Goal: Task Accomplishment & Management: Complete application form

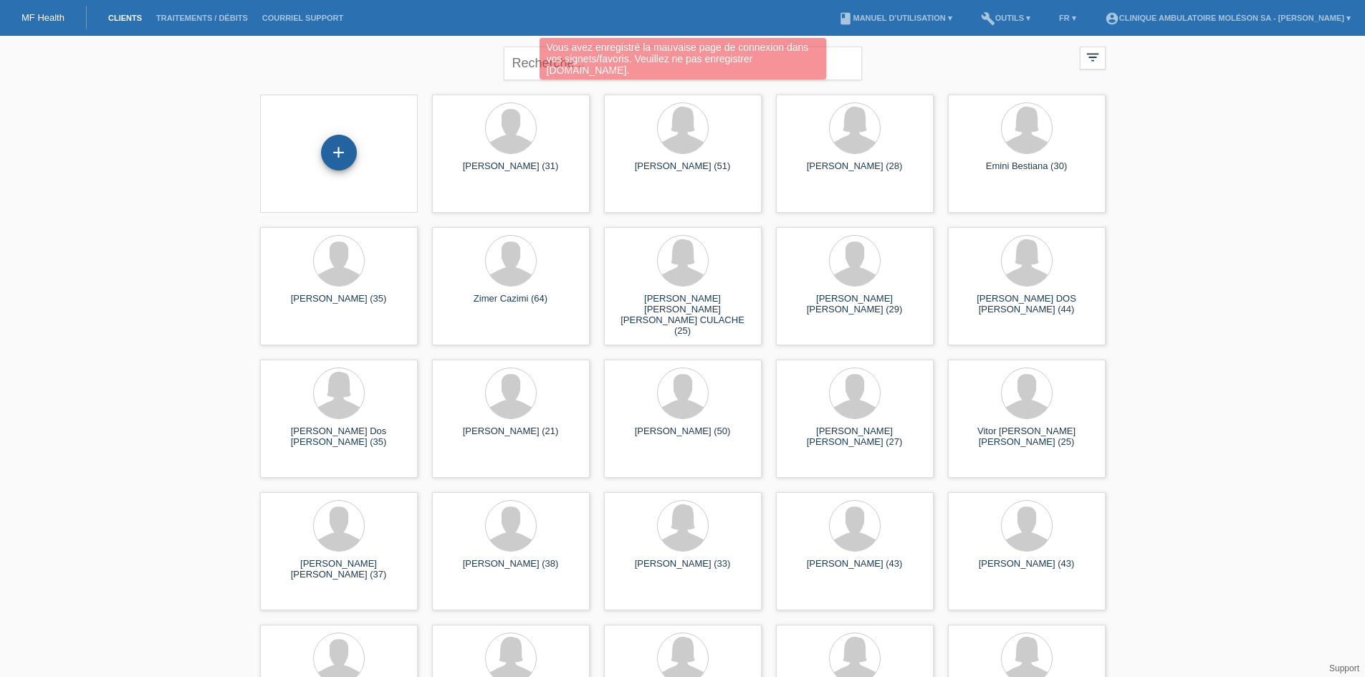
click at [345, 159] on div "+" at bounding box center [339, 153] width 36 height 36
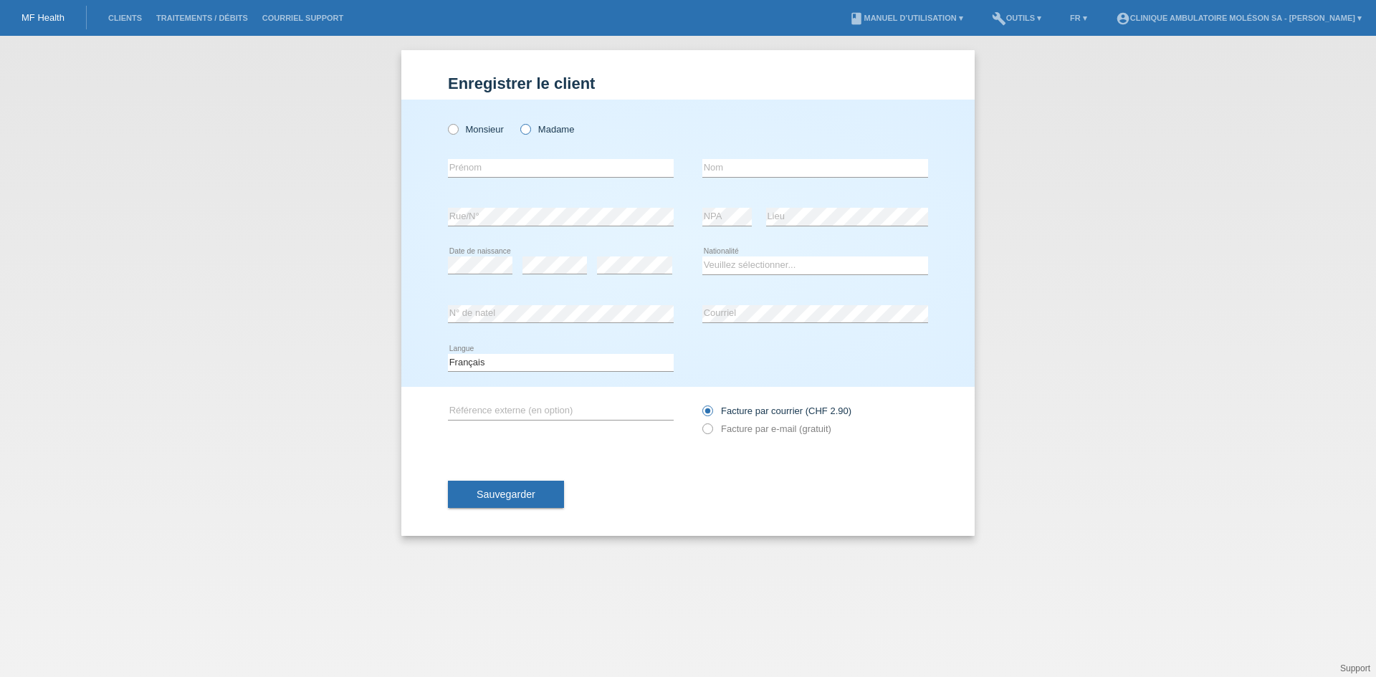
click at [532, 132] on label "Madame" at bounding box center [547, 129] width 54 height 11
click at [530, 132] on input "Madame" at bounding box center [524, 128] width 9 height 9
radio input "true"
click at [479, 130] on label "Monsieur" at bounding box center [476, 129] width 56 height 11
click at [457, 130] on input "Monsieur" at bounding box center [452, 128] width 9 height 9
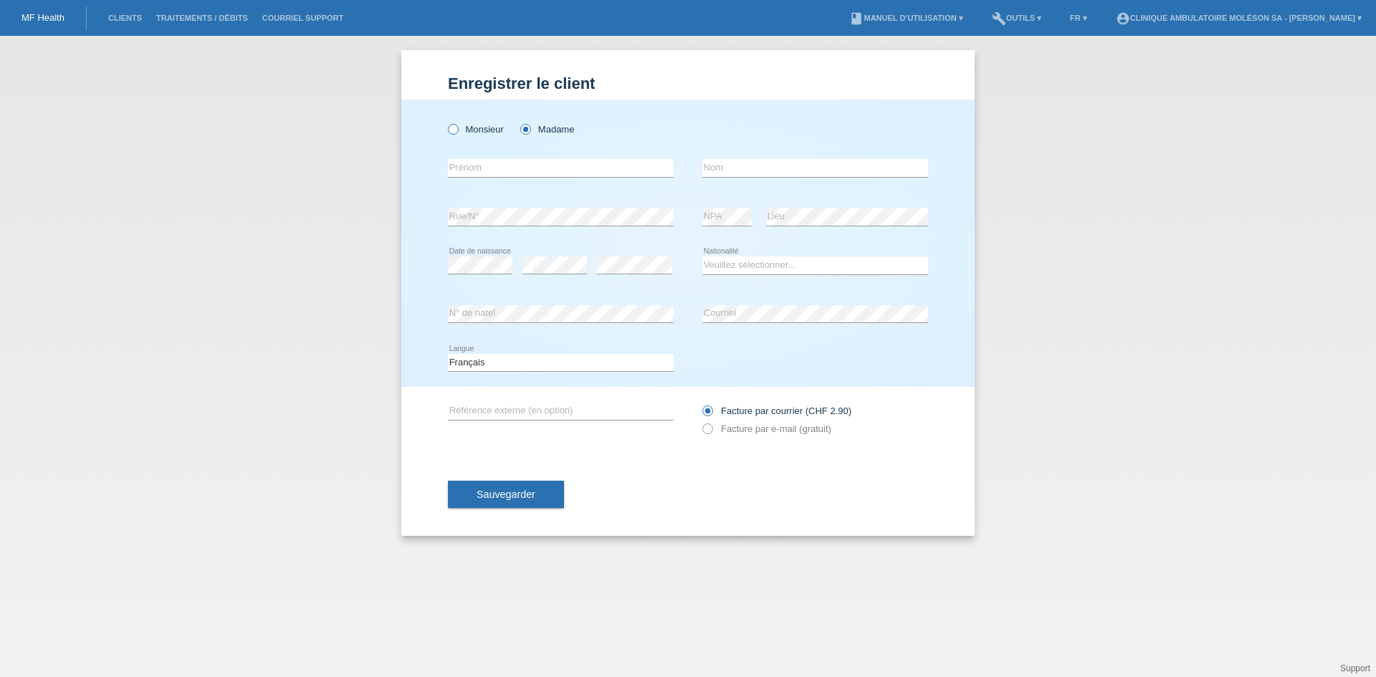
radio input "true"
click at [476, 166] on input "text" at bounding box center [561, 168] width 226 height 18
type input "J"
click at [492, 174] on input "ME" at bounding box center [561, 168] width 226 height 18
drag, startPoint x: 603, startPoint y: 176, endPoint x: 439, endPoint y: 179, distance: 164.2
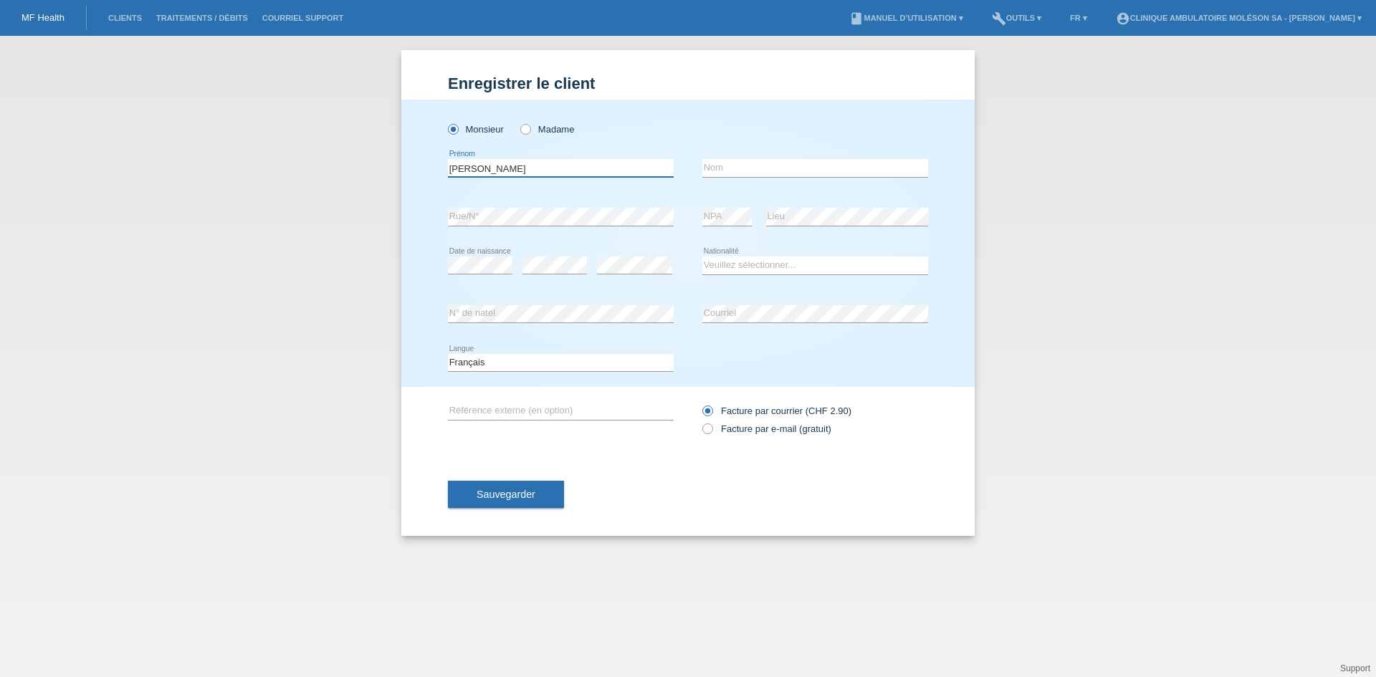
click at [439, 179] on div "Monsieur Madame MESTRE COSTA error Prénom error Nom error NPA" at bounding box center [687, 243] width 573 height 287
type input "MESTRE COSTA"
click at [768, 169] on input "text" at bounding box center [815, 168] width 226 height 18
drag, startPoint x: 772, startPoint y: 170, endPoint x: 673, endPoint y: 172, distance: 98.9
click at [673, 172] on div "MESTRE COSTA error Prénom JOSE MANUEL error Nom" at bounding box center [688, 168] width 480 height 49
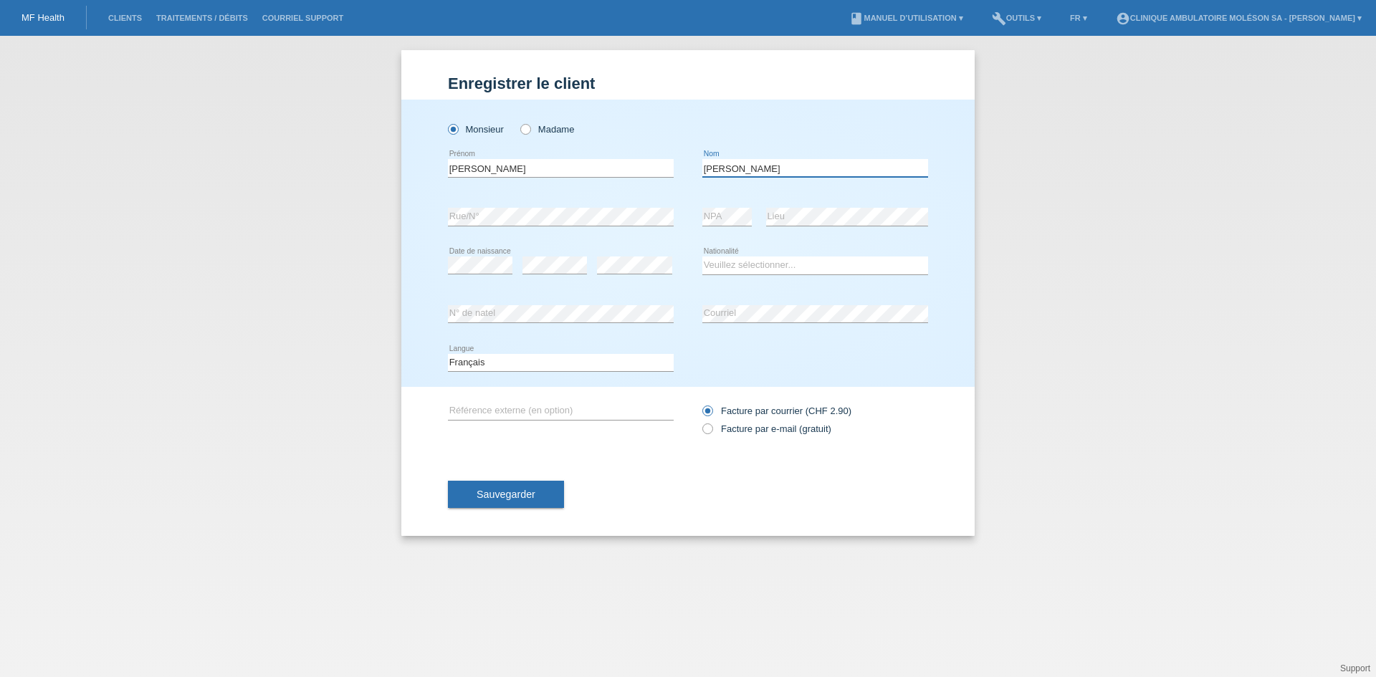
type input "[PERSON_NAME]"
click at [583, 168] on input "[PERSON_NAME]" at bounding box center [561, 168] width 226 height 18
paste input "[PERSON_NAME]"
drag, startPoint x: 526, startPoint y: 168, endPoint x: 402, endPoint y: 170, distance: 124.0
click at [402, 170] on div "Monsieur Madame MESTRE COSTA JOSE MANUEL error Prénom error C" at bounding box center [687, 243] width 573 height 287
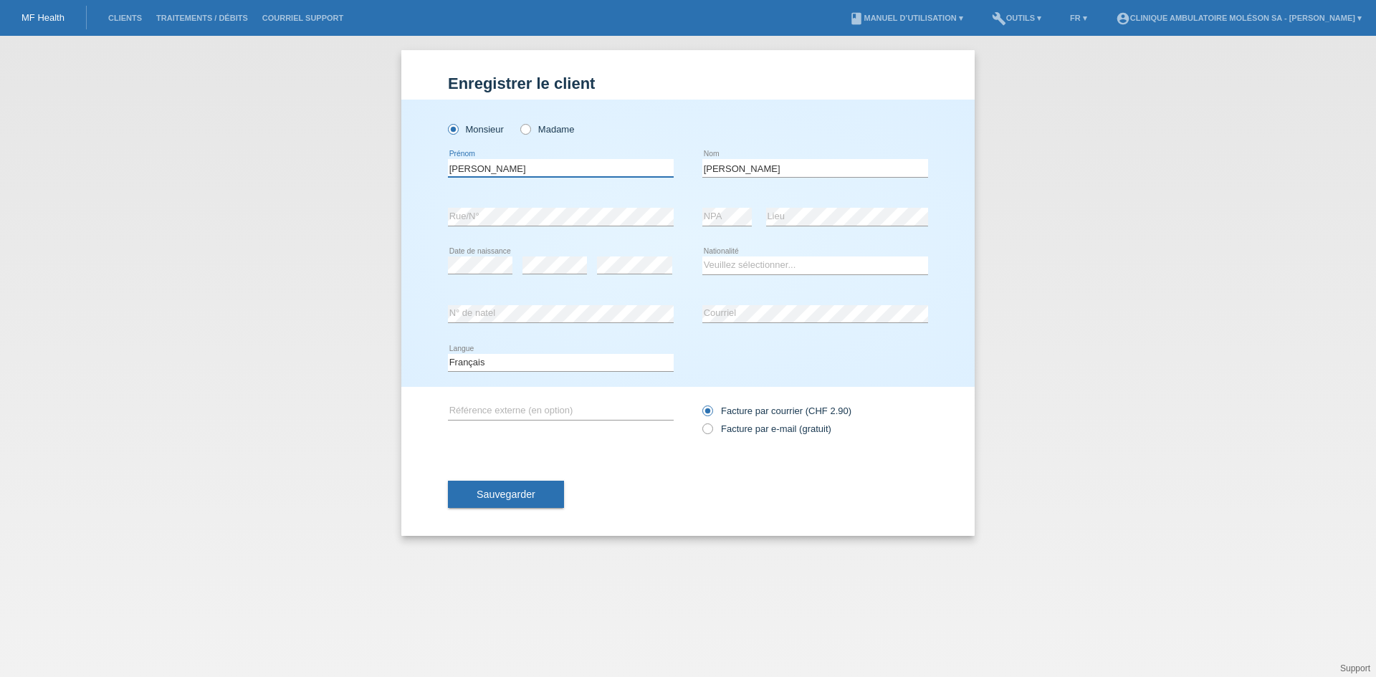
type input "[PERSON_NAME]"
drag, startPoint x: 816, startPoint y: 167, endPoint x: 679, endPoint y: 175, distance: 136.4
click at [679, 175] on div "JOSE MANUEL error Prénom JOSE MANUEL error Nom" at bounding box center [688, 168] width 480 height 49
paste input "[PERSON_NAME]"
type input "[PERSON_NAME]"
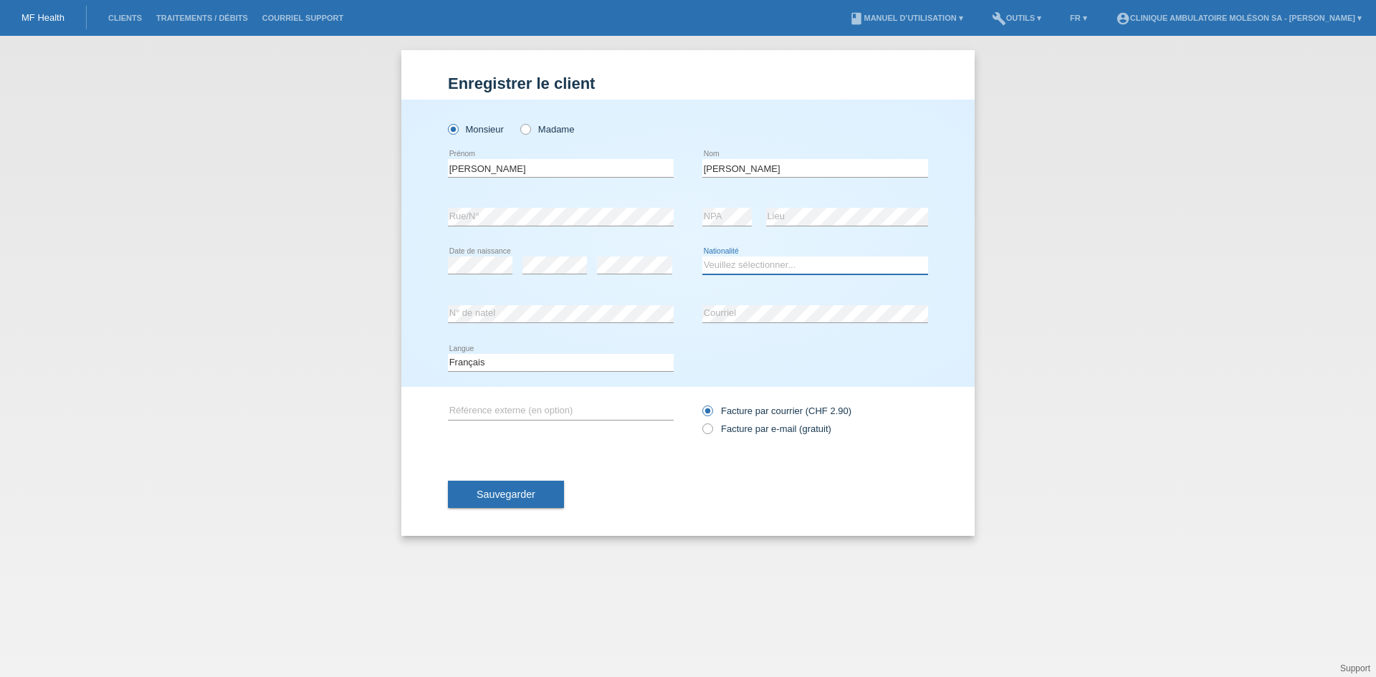
click at [742, 269] on select "Veuillez sélectionner... Suisse Allemagne Autriche Liechtenstein ------------ A…" at bounding box center [815, 265] width 226 height 17
click at [743, 267] on select "Veuillez sélectionner... Suisse Allemagne Autriche Liechtenstein ------------ A…" at bounding box center [815, 265] width 226 height 17
select select "CH"
click at [702, 257] on select "Veuillez sélectionner... Suisse Allemagne Autriche Liechtenstein ------------ A…" at bounding box center [815, 265] width 226 height 17
click at [727, 429] on label "Facture par e-mail (gratuit)" at bounding box center [766, 429] width 129 height 11
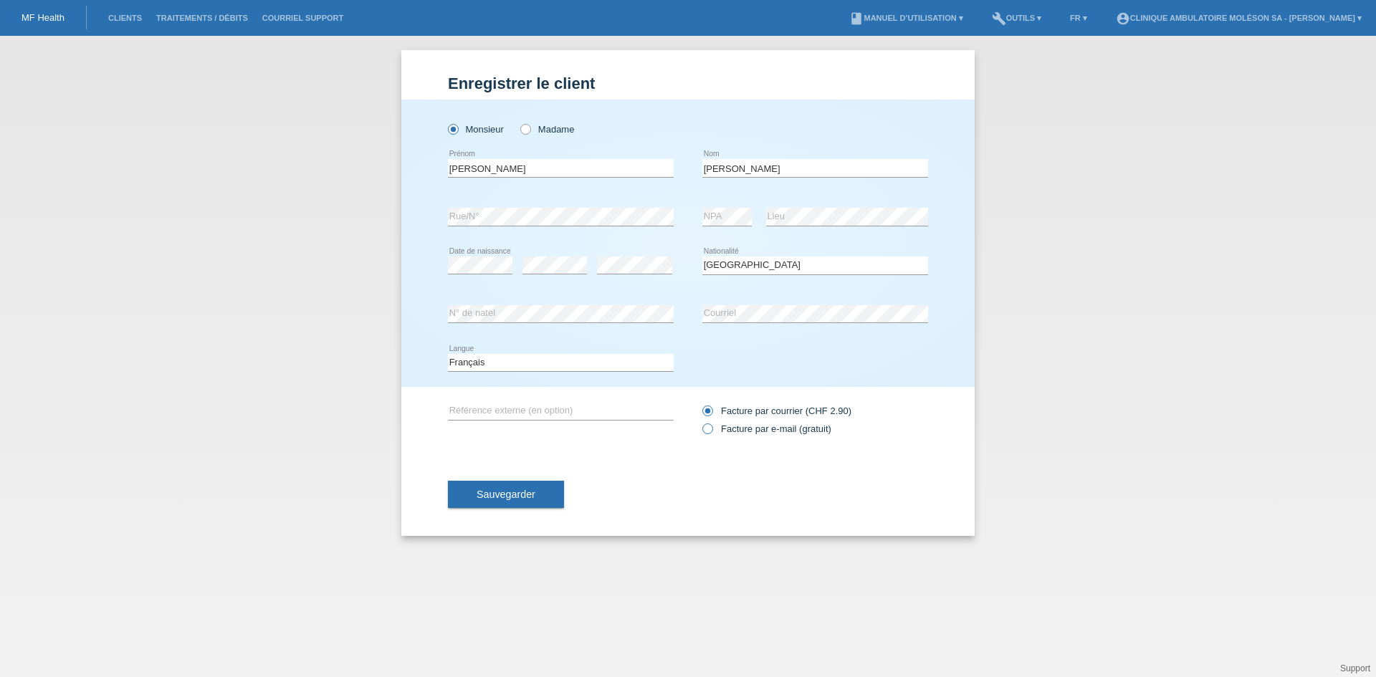
click at [712, 429] on input "Facture par e-mail (gratuit)" at bounding box center [706, 433] width 9 height 18
radio input "true"
click at [547, 489] on button "Sauvegarder" at bounding box center [506, 494] width 116 height 27
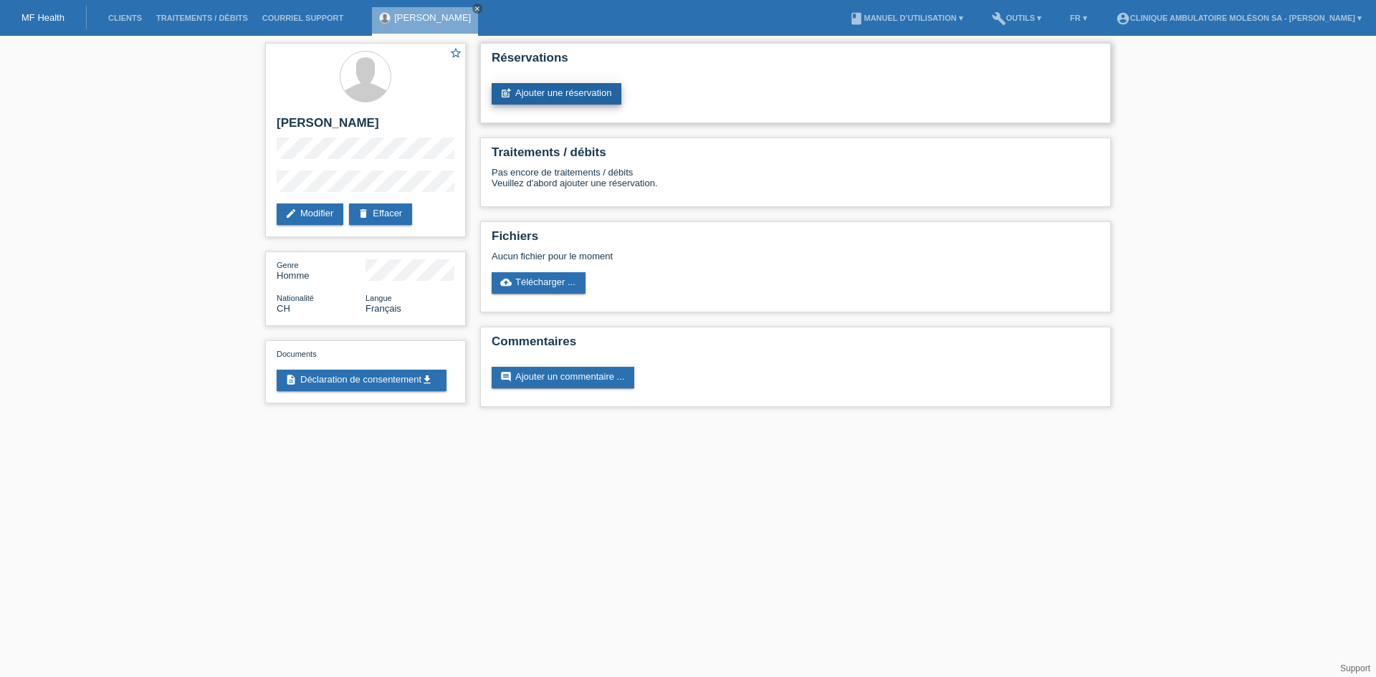
click at [579, 91] on link "post_add Ajouter une réservation" at bounding box center [557, 94] width 130 height 22
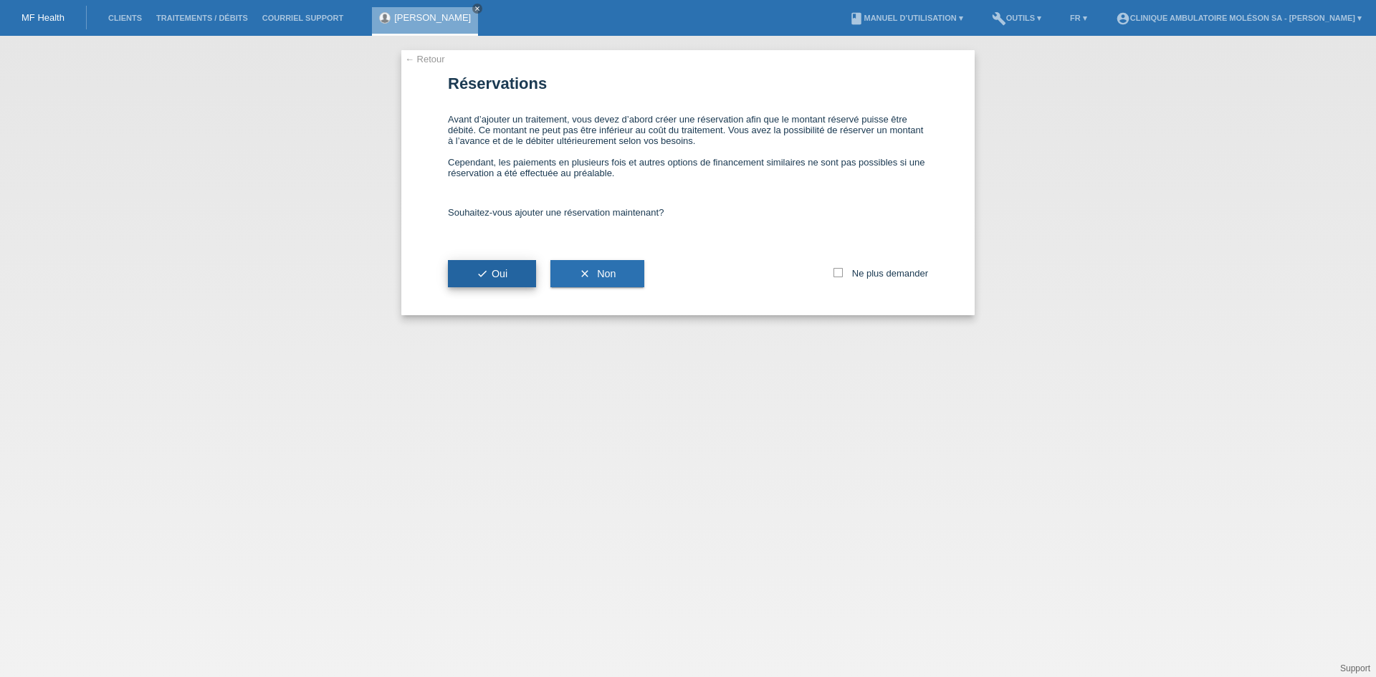
click at [497, 264] on button "check Oui" at bounding box center [492, 273] width 88 height 27
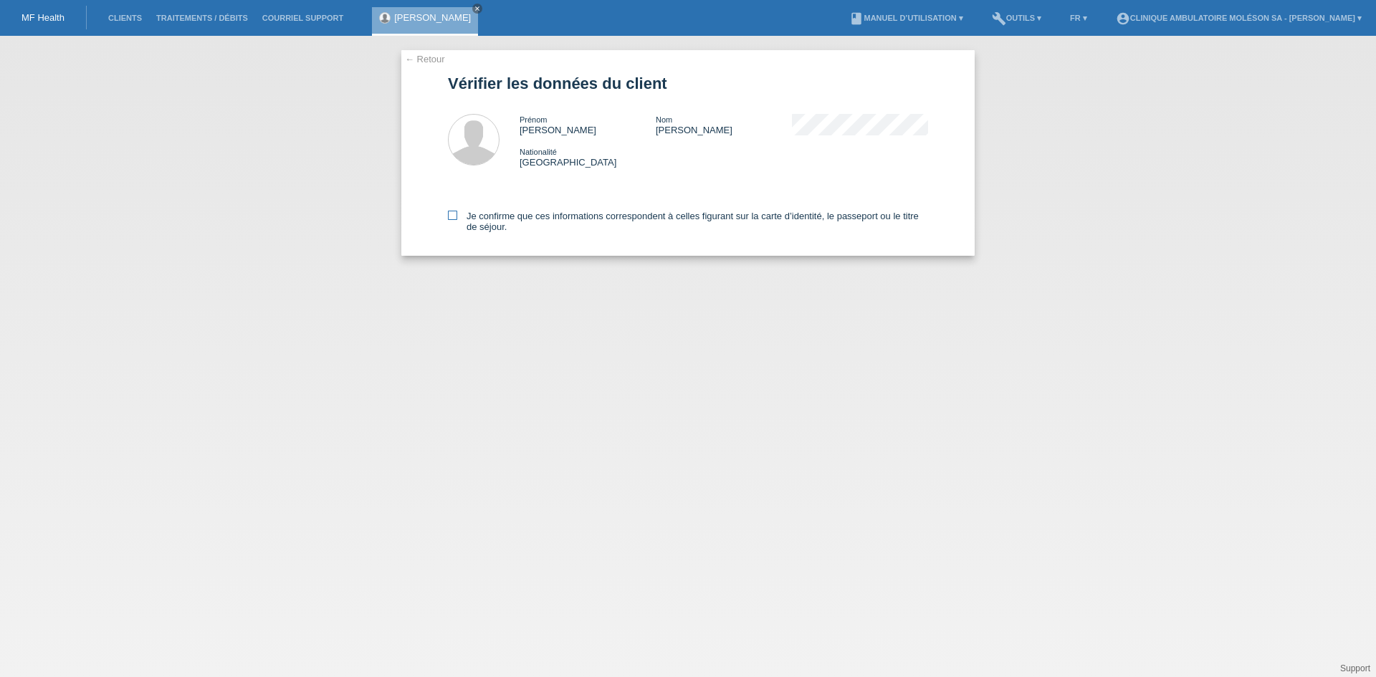
click at [512, 224] on label "Je confirme que ces informations correspondent à celles figurant sur la carte d…" at bounding box center [688, 222] width 480 height 22
click at [457, 220] on input "Je confirme que ces informations correspondent à celles figurant sur la carte d…" at bounding box center [452, 215] width 9 height 9
checkbox input "true"
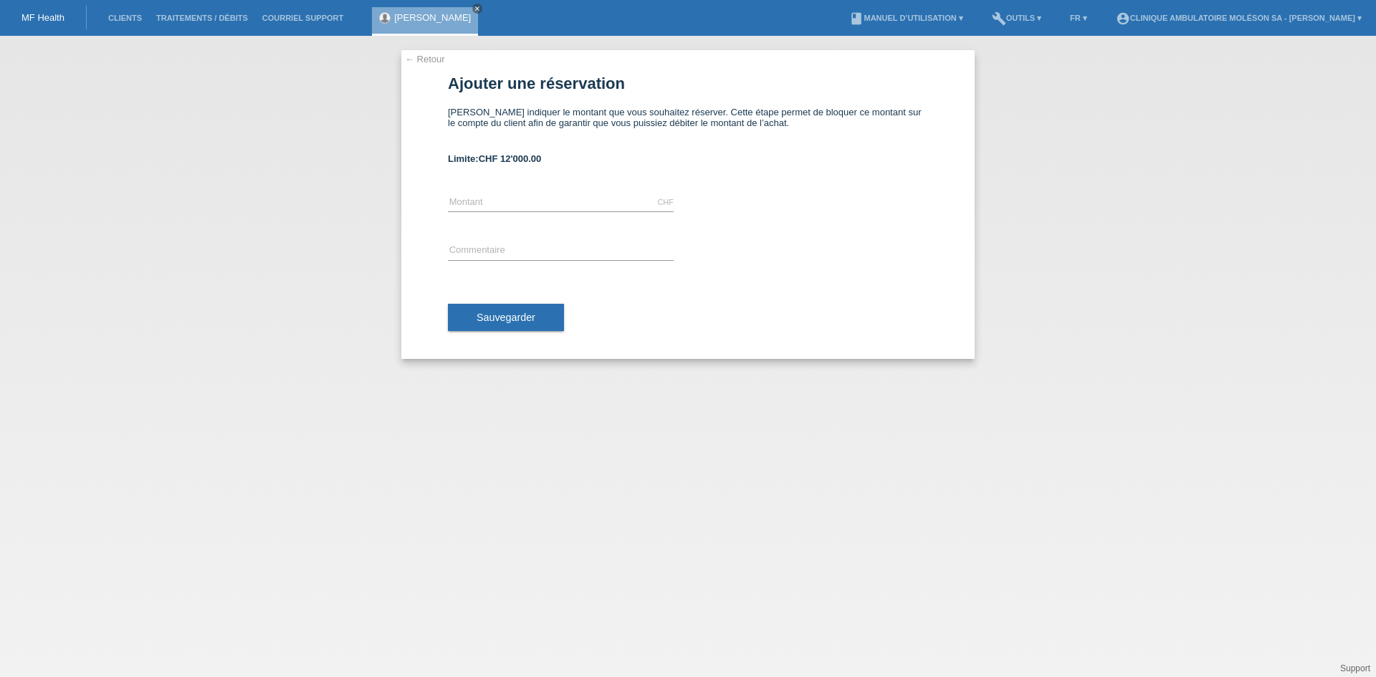
click at [429, 57] on link "← Retour" at bounding box center [425, 59] width 40 height 11
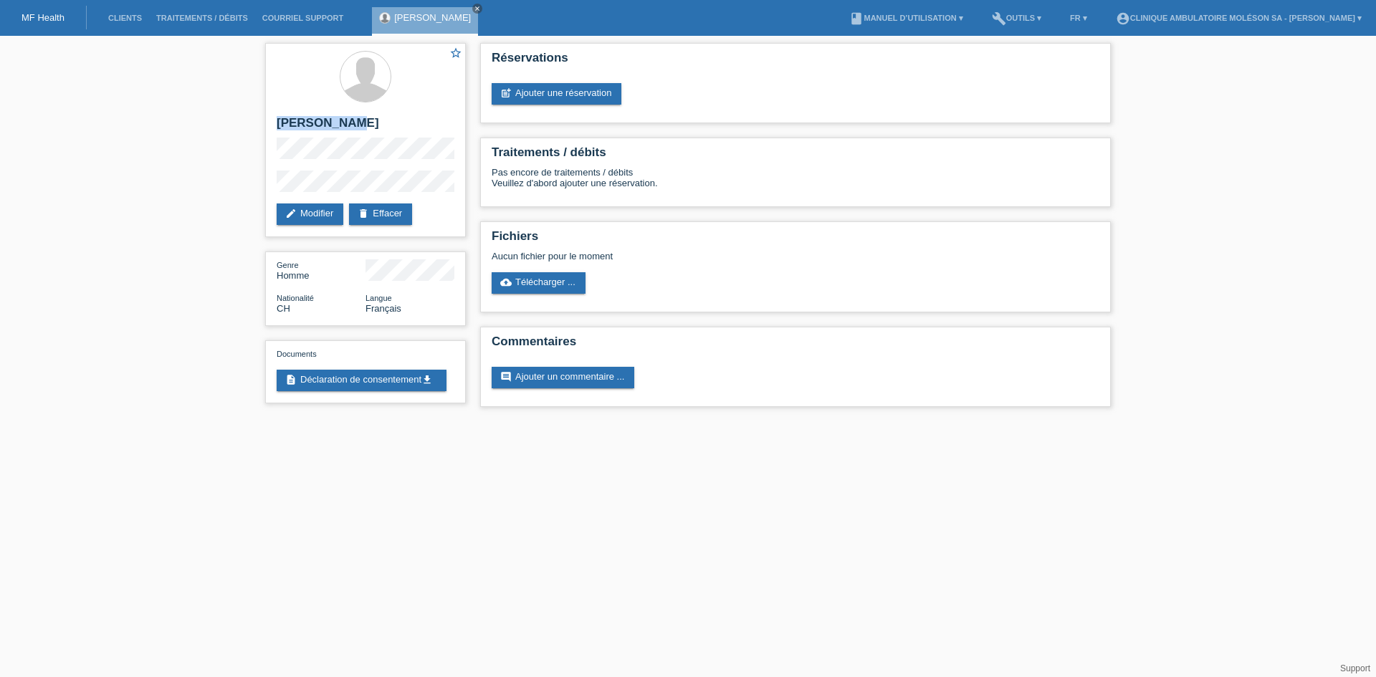
drag, startPoint x: 361, startPoint y: 123, endPoint x: 219, endPoint y: 124, distance: 142.6
click at [219, 124] on div "star_border [PERSON_NAME] edit Modifier delete Effacer Genre Homme Nationalité …" at bounding box center [688, 229] width 1376 height 386
copy h2 "[PERSON_NAME]"
